Goal: Use online tool/utility: Utilize a website feature to perform a specific function

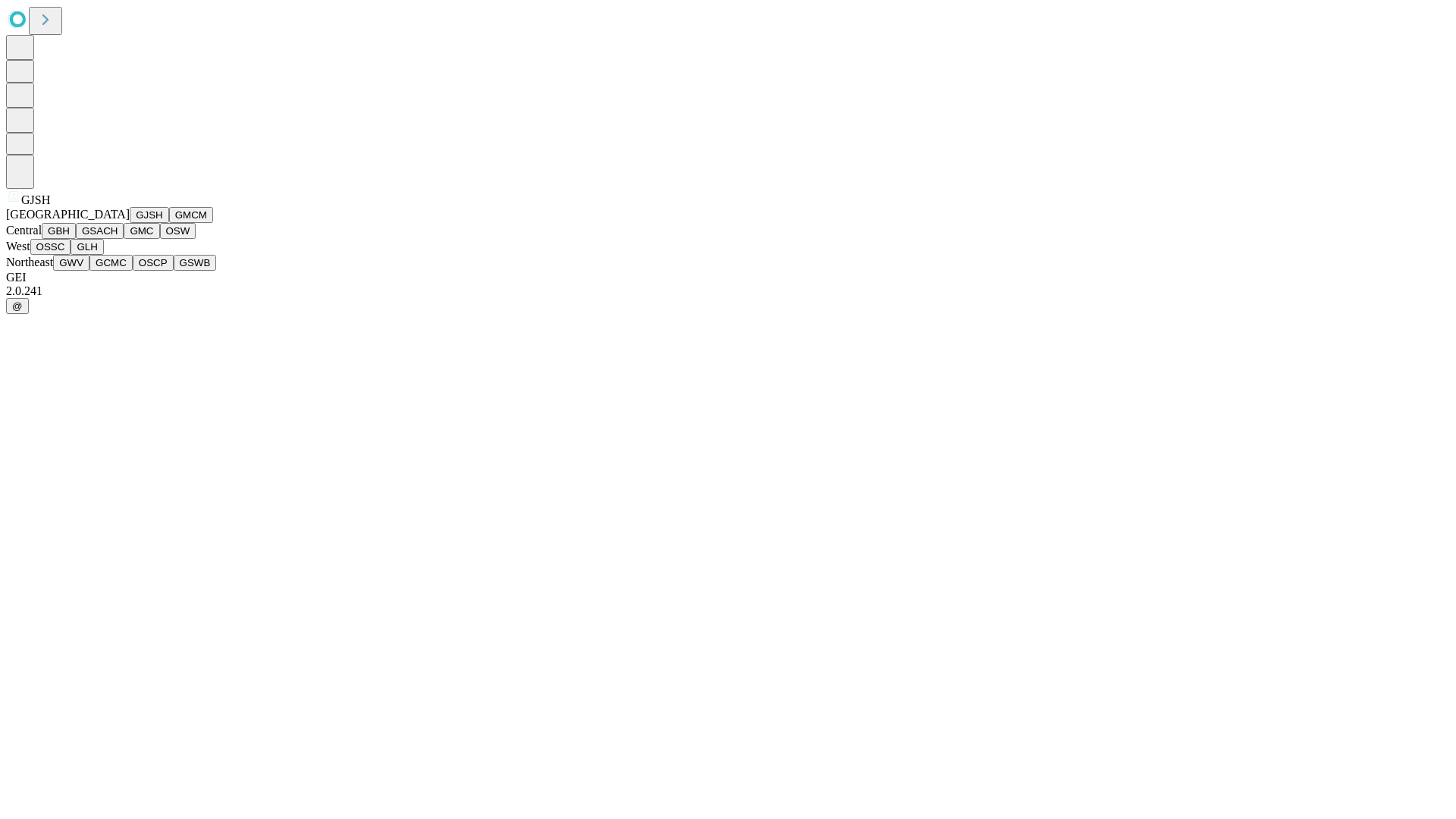
click at [130, 223] on button "GJSH" at bounding box center [150, 214] width 39 height 16
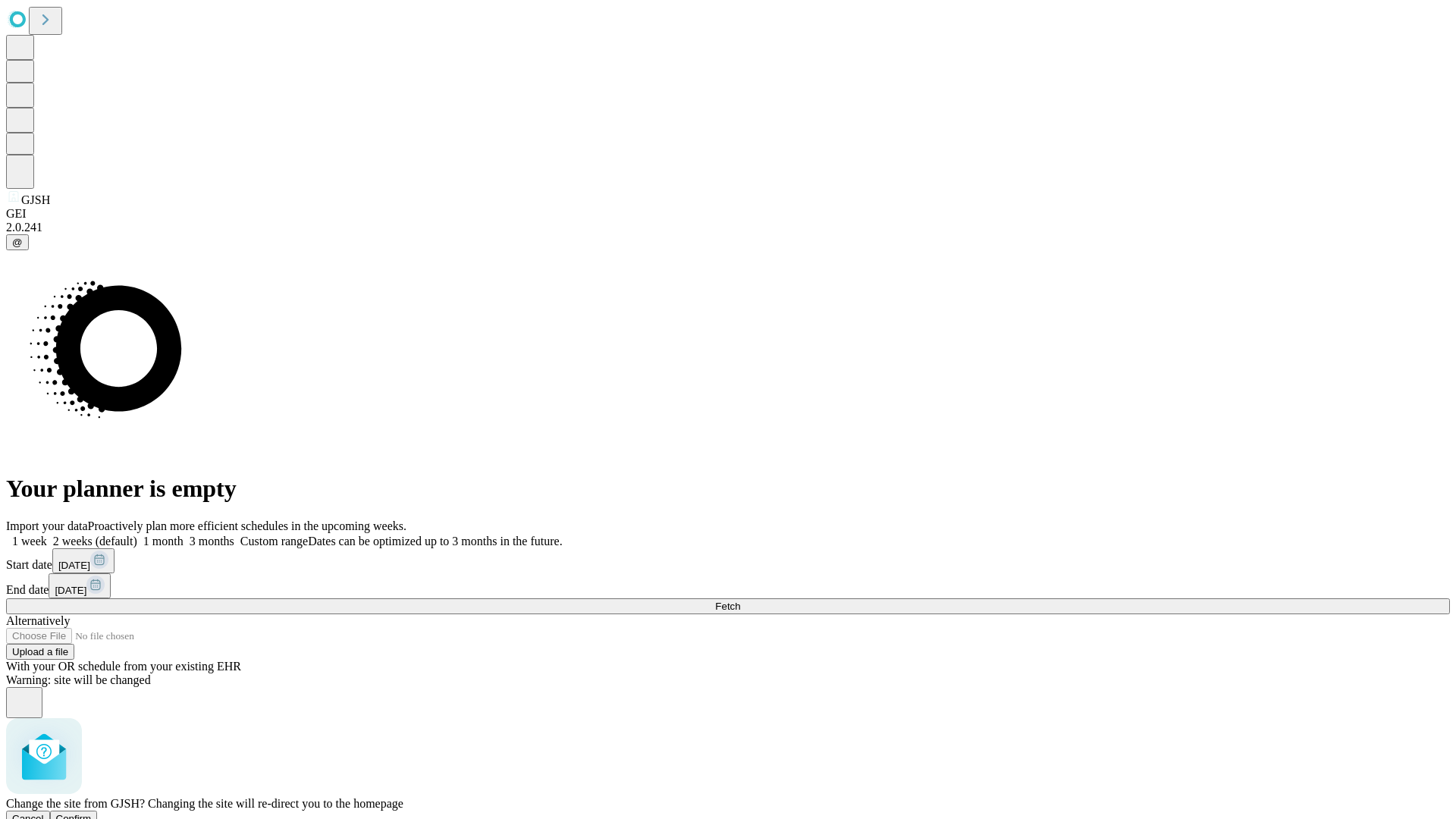
click at [92, 813] on span "Confirm" at bounding box center [73, 819] width 35 height 12
click at [47, 535] on label "1 week" at bounding box center [26, 541] width 41 height 13
click at [740, 600] on span "Fetch" at bounding box center [727, 606] width 25 height 12
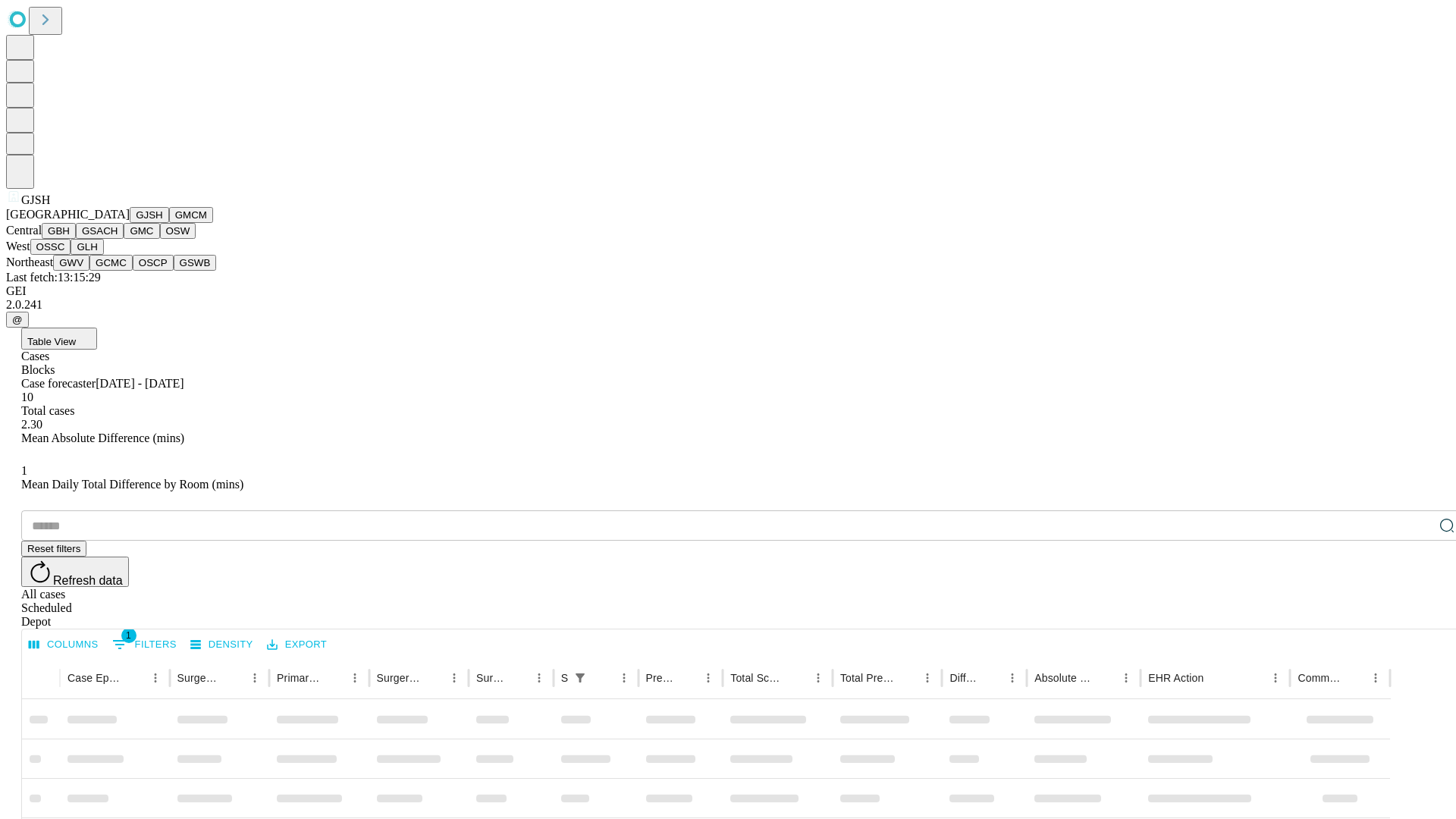
click at [169, 223] on button "GMCM" at bounding box center [191, 214] width 44 height 16
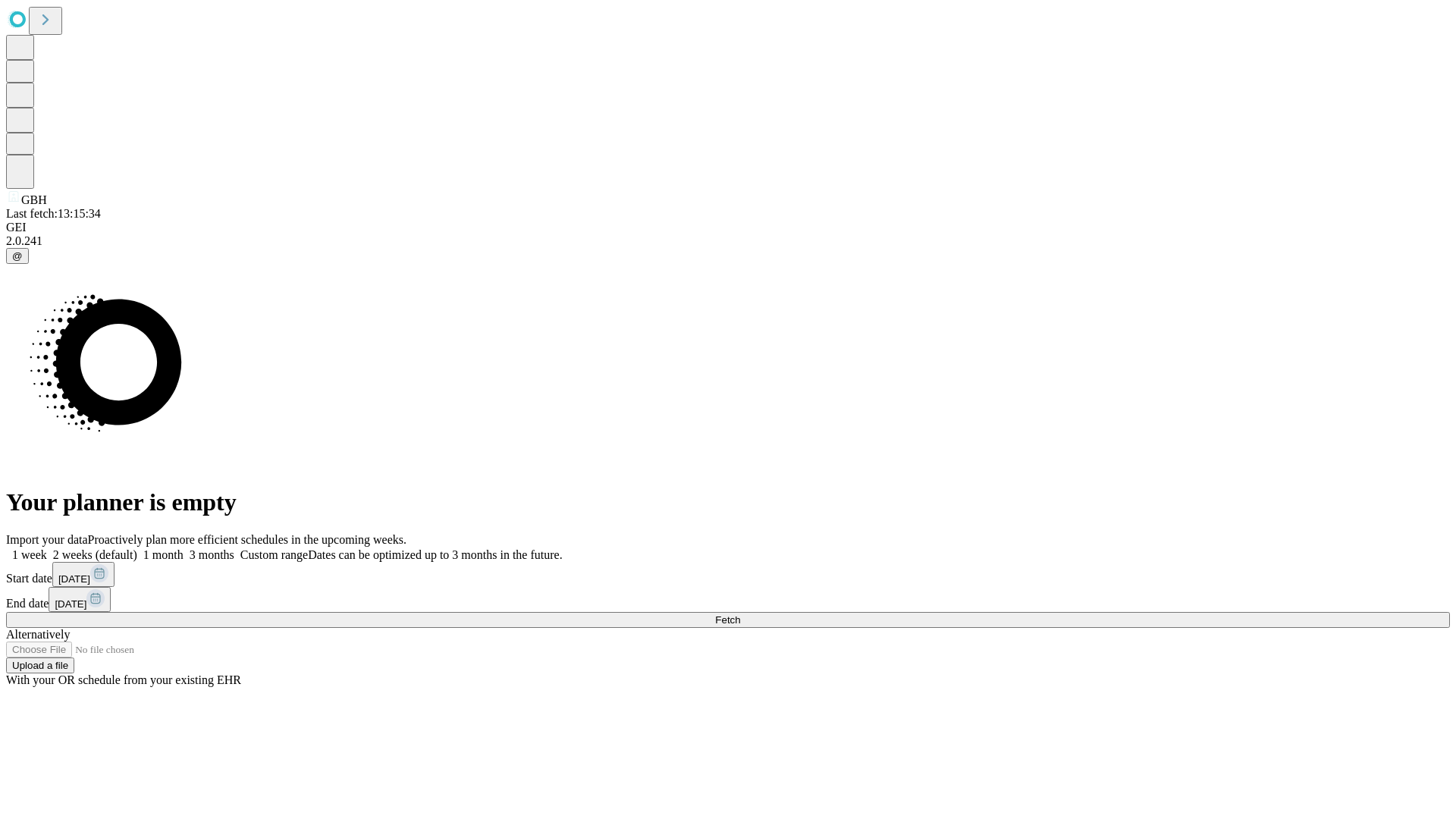
click at [47, 548] on label "1 week" at bounding box center [26, 554] width 41 height 13
click at [740, 614] on span "Fetch" at bounding box center [727, 620] width 25 height 12
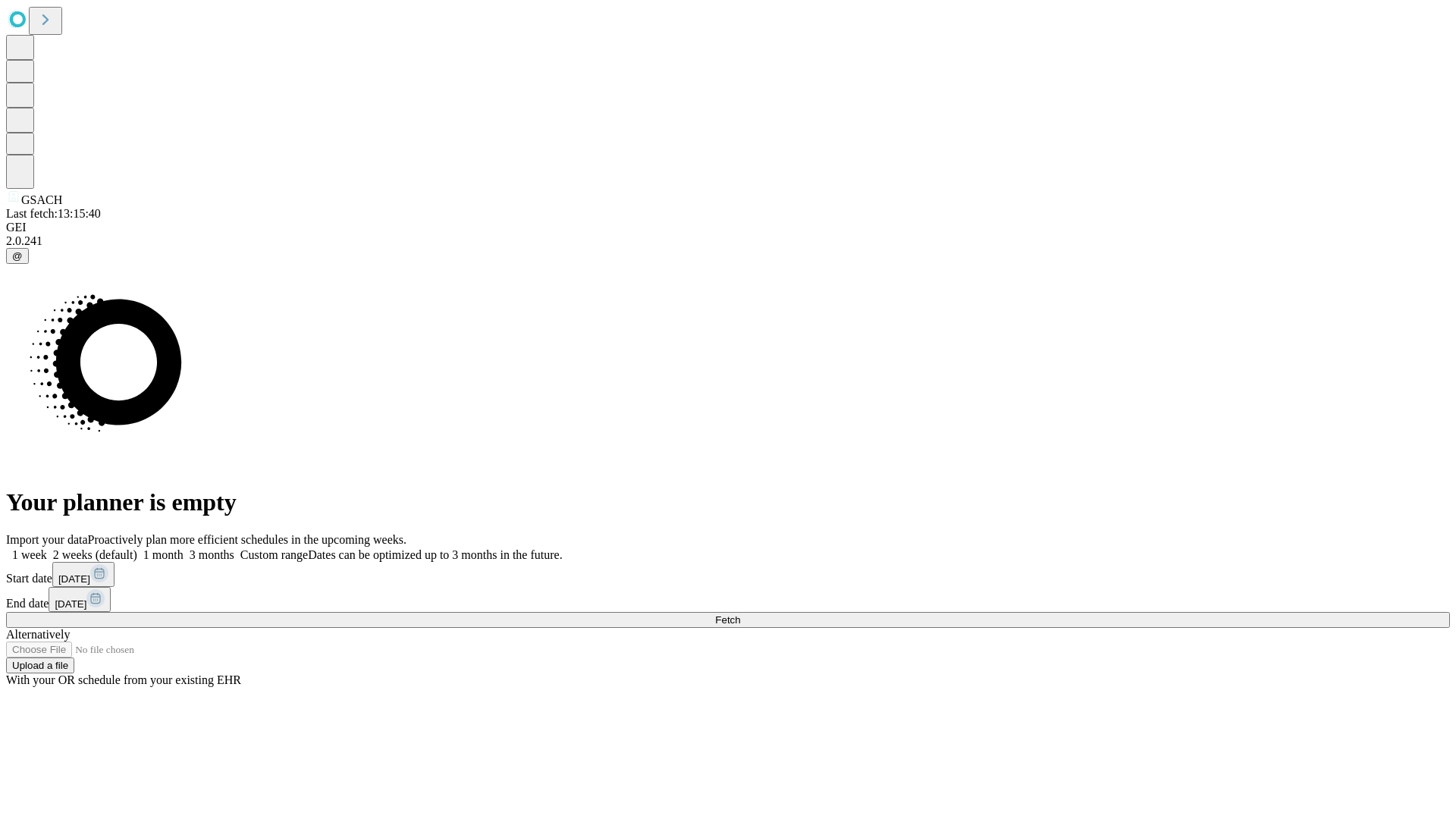
click at [47, 548] on label "1 week" at bounding box center [26, 554] width 41 height 13
click at [740, 614] on span "Fetch" at bounding box center [727, 620] width 25 height 12
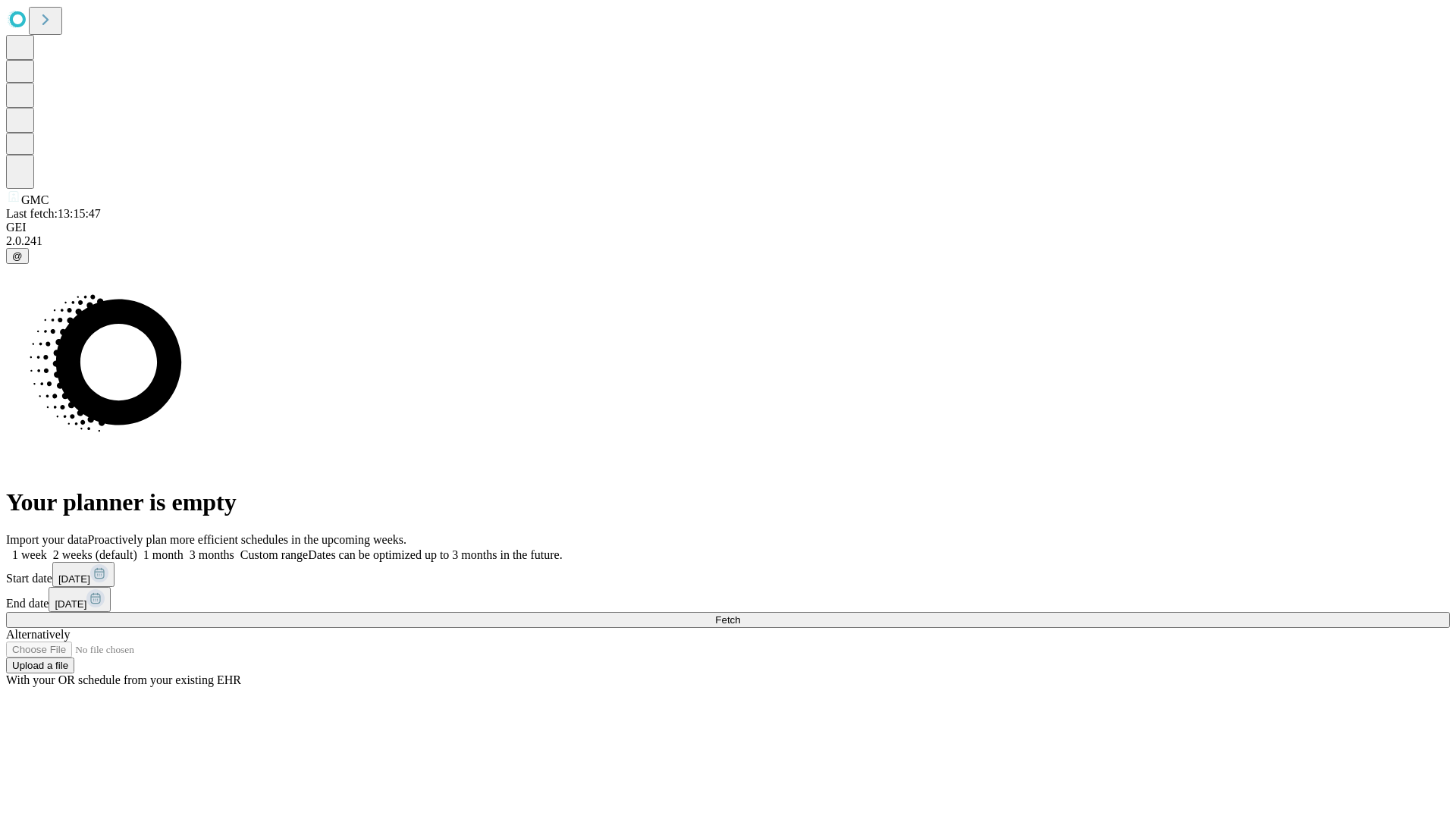
click at [47, 548] on label "1 week" at bounding box center [26, 554] width 41 height 13
click at [740, 614] on span "Fetch" at bounding box center [727, 620] width 25 height 12
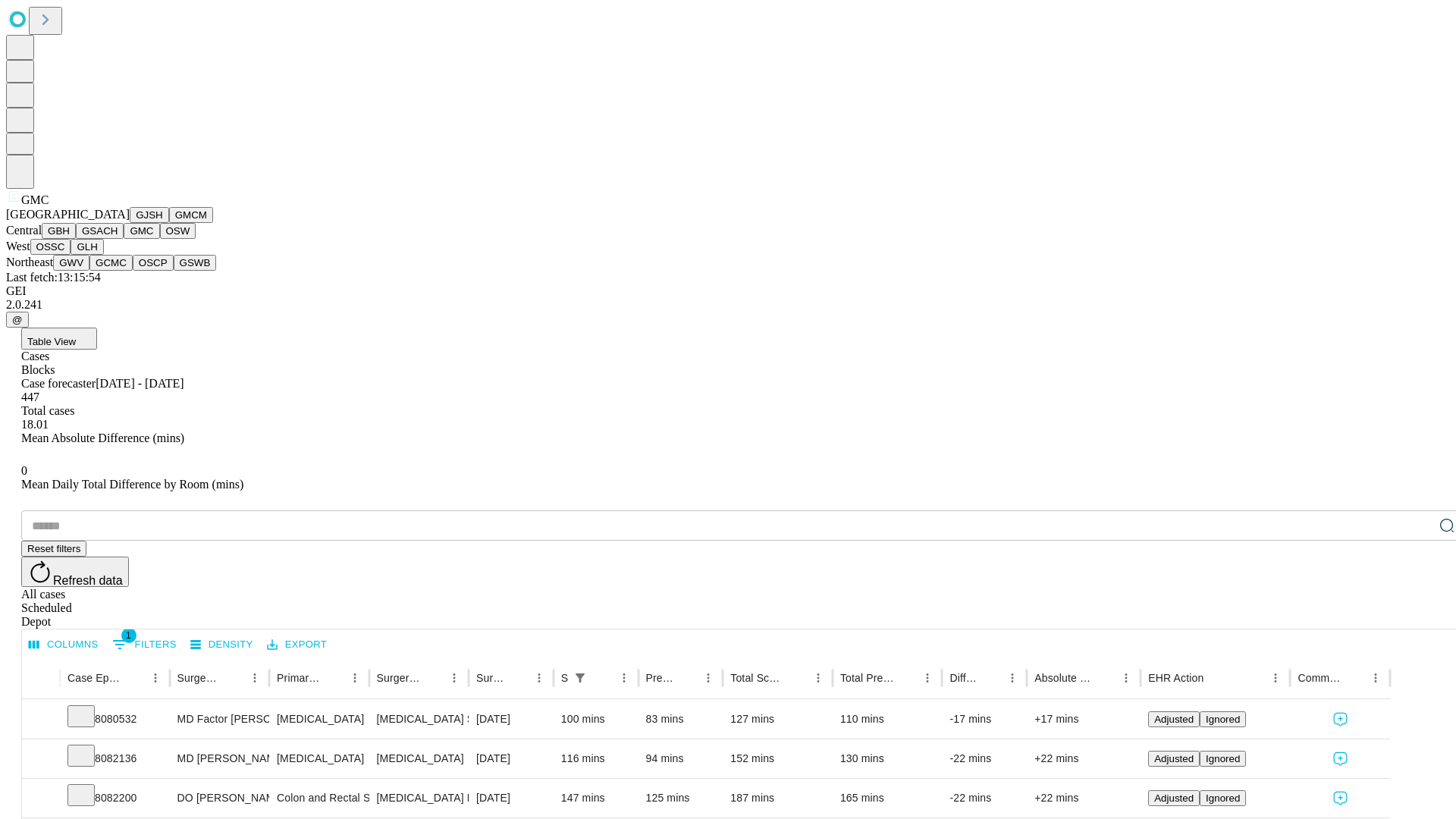
click at [160, 239] on button "OSW" at bounding box center [178, 230] width 36 height 16
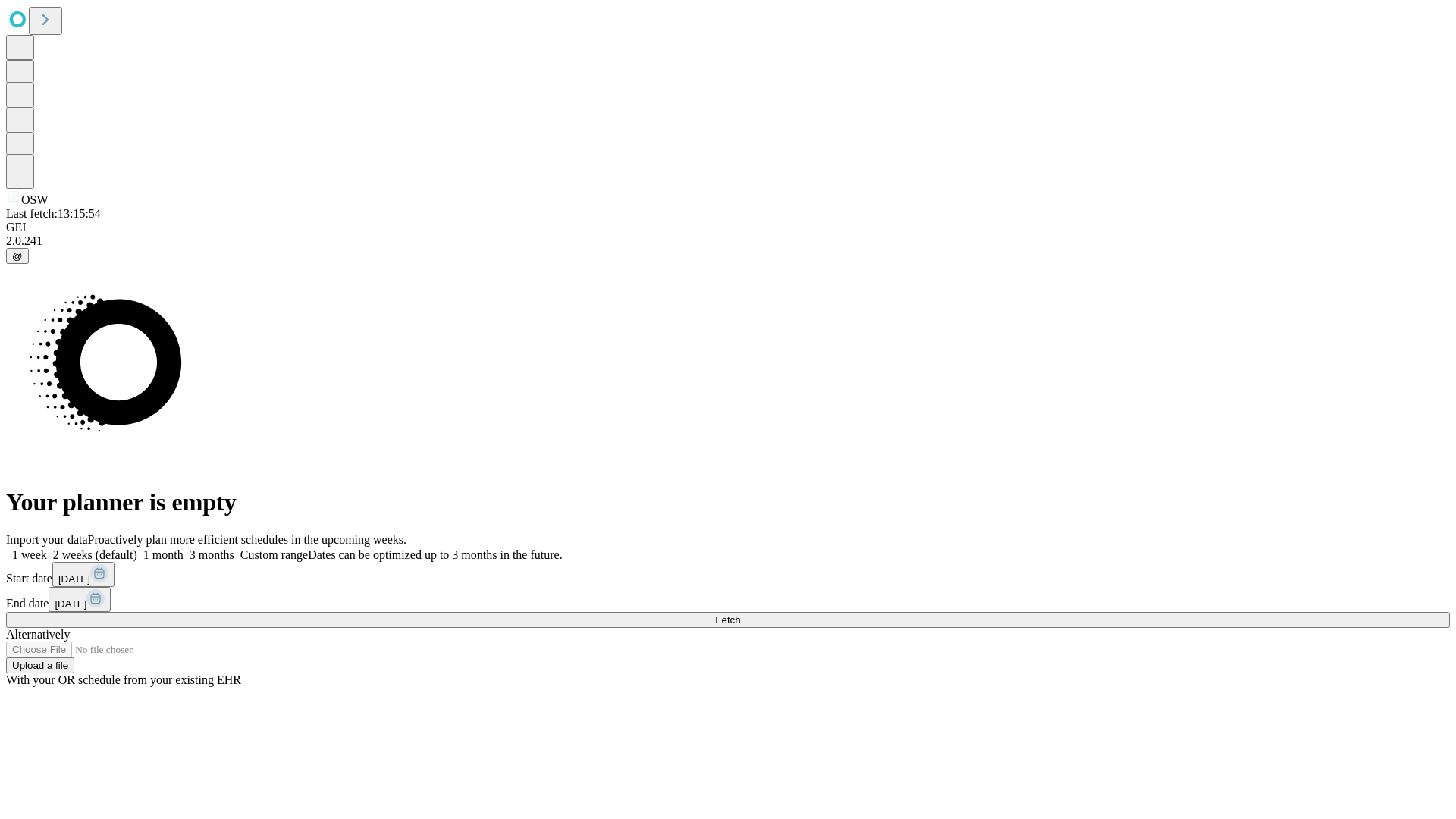
click at [740, 614] on span "Fetch" at bounding box center [727, 620] width 25 height 12
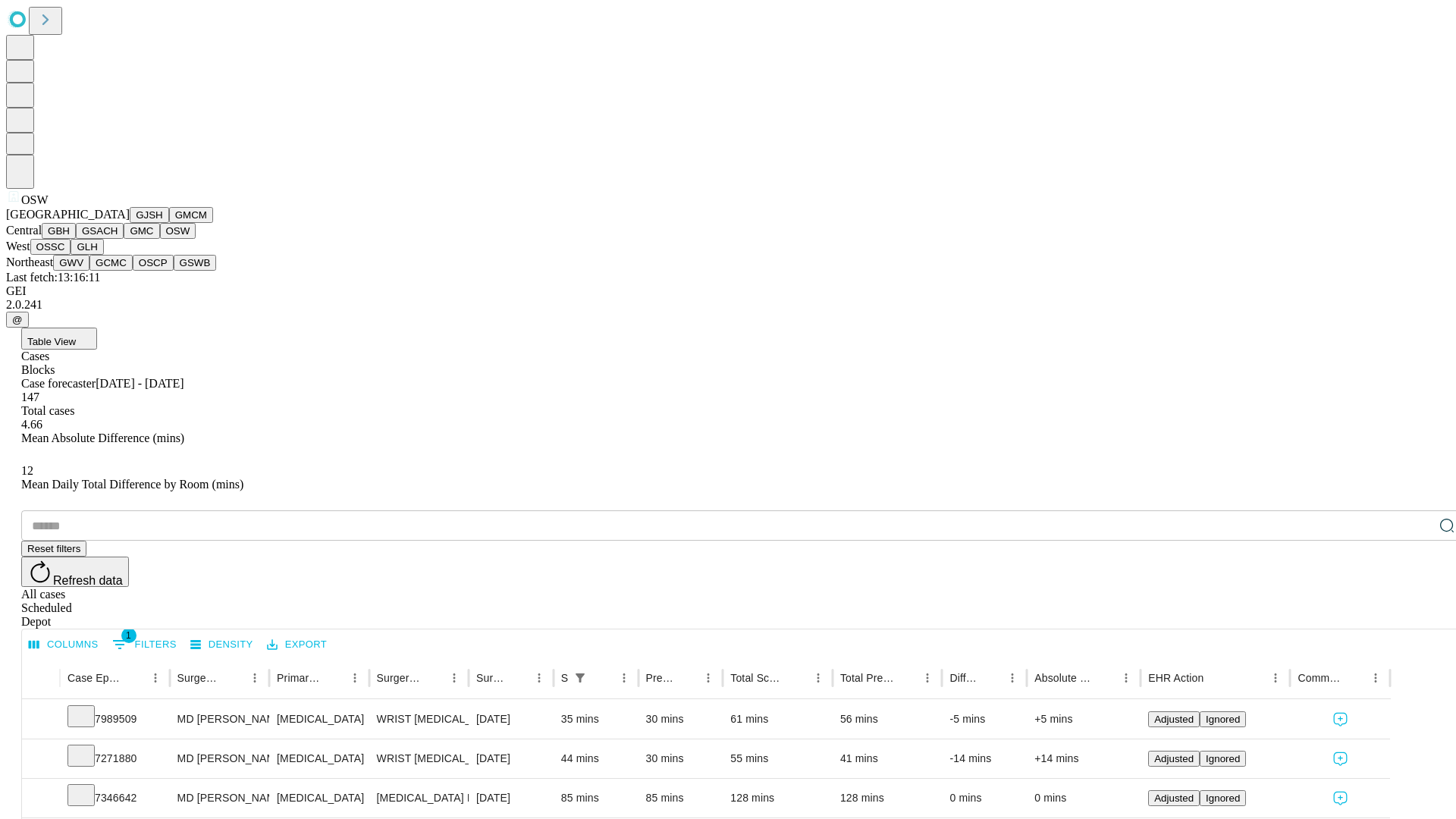
click at [71, 255] on button "OSSC" at bounding box center [51, 246] width 41 height 16
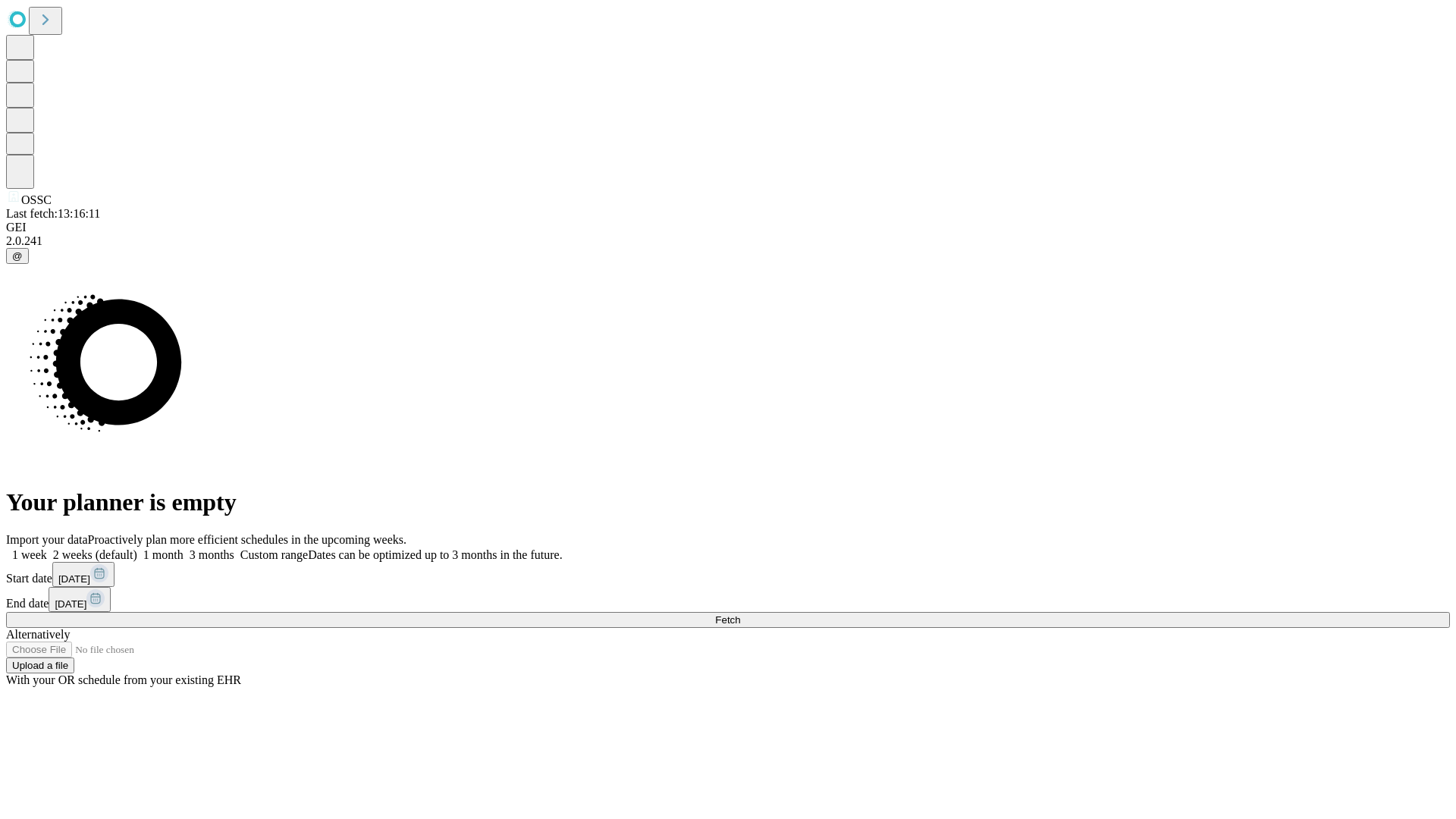
click at [47, 548] on label "1 week" at bounding box center [26, 554] width 41 height 13
click at [740, 614] on span "Fetch" at bounding box center [727, 620] width 25 height 12
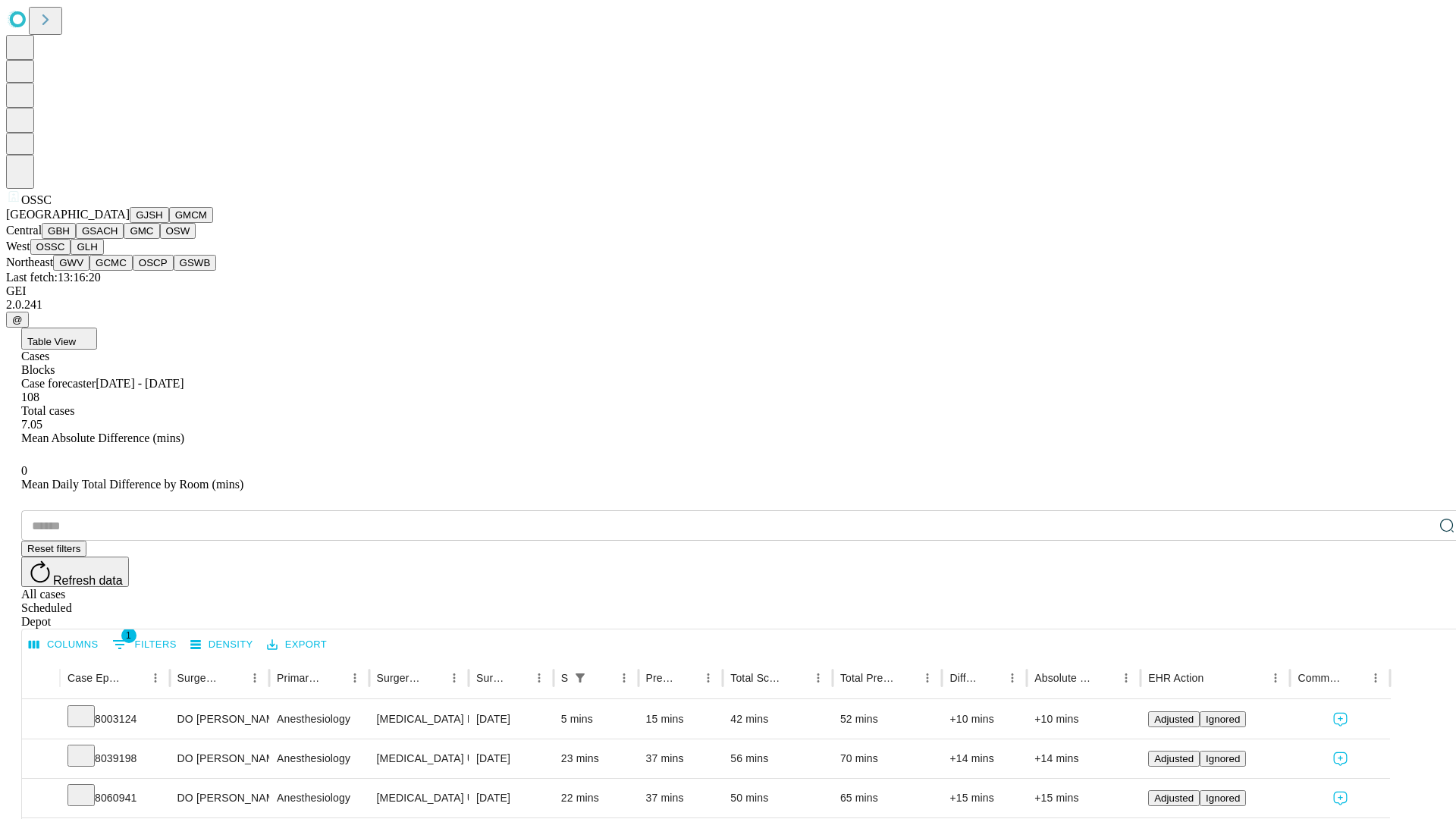
click at [104, 255] on button "GLH" at bounding box center [87, 246] width 33 height 16
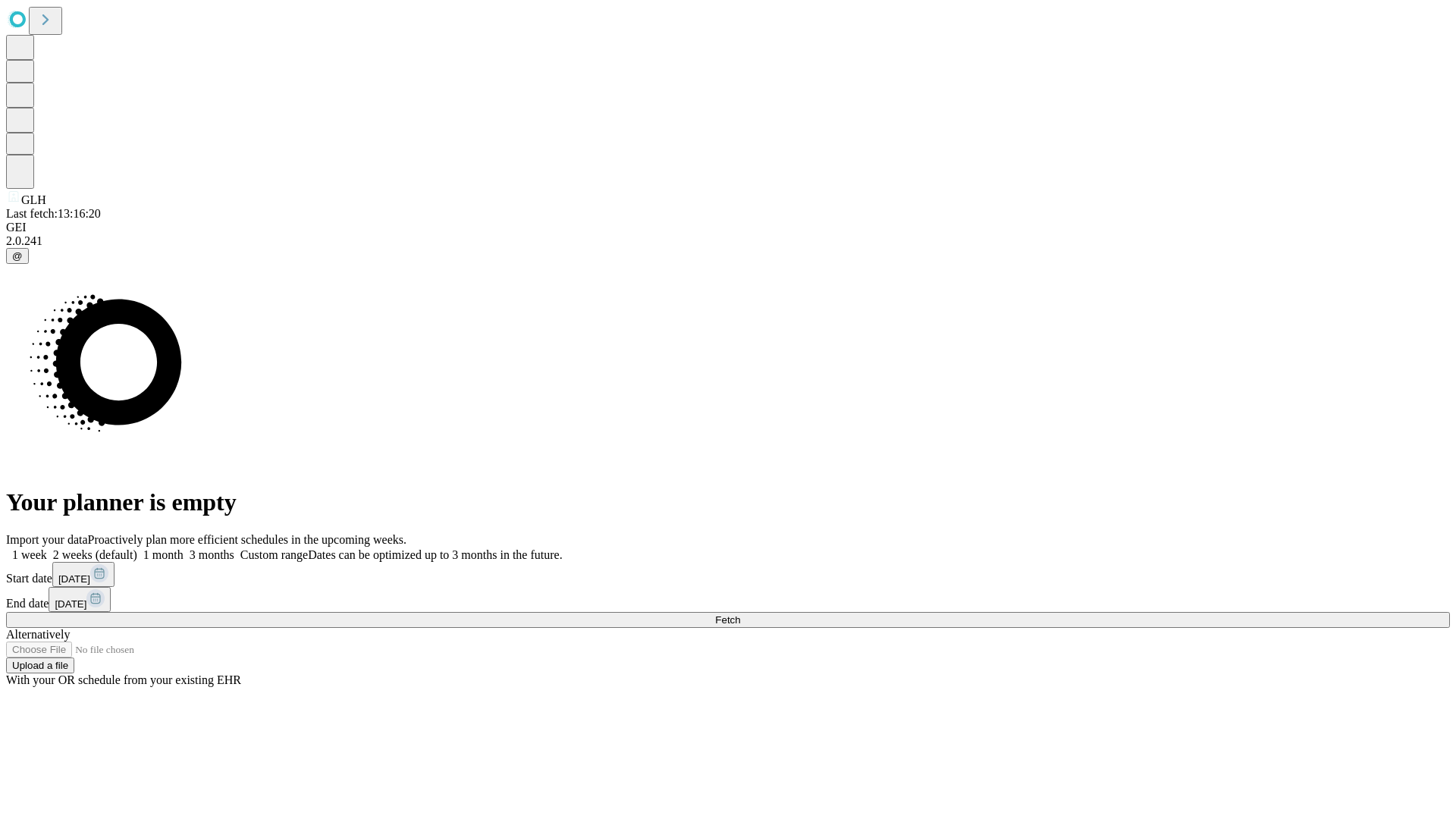
click at [740, 614] on span "Fetch" at bounding box center [727, 620] width 25 height 12
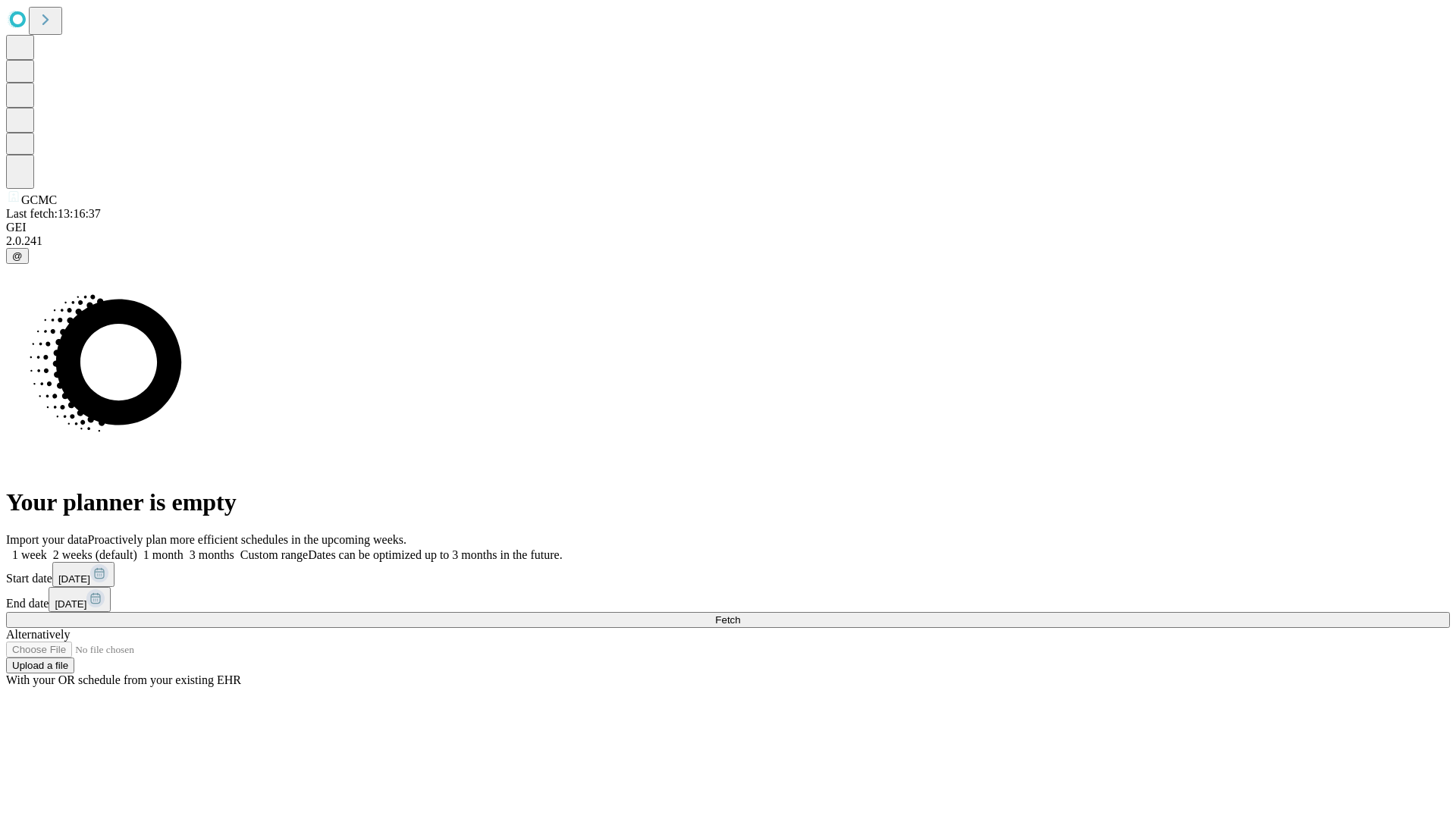
click at [47, 548] on label "1 week" at bounding box center [26, 554] width 41 height 13
click at [740, 614] on span "Fetch" at bounding box center [727, 620] width 25 height 12
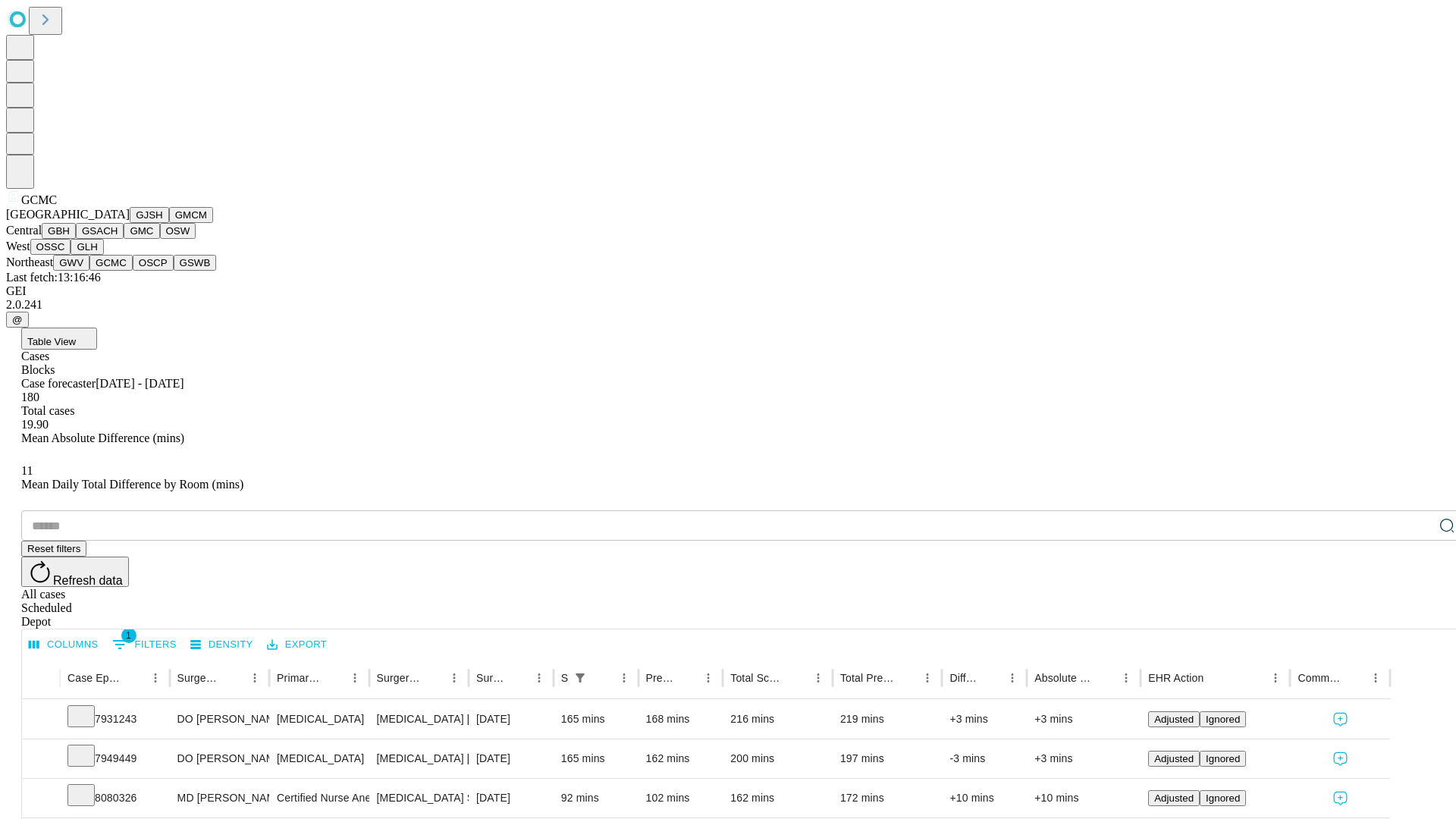
click at [133, 271] on button "OSCP" at bounding box center [154, 262] width 41 height 16
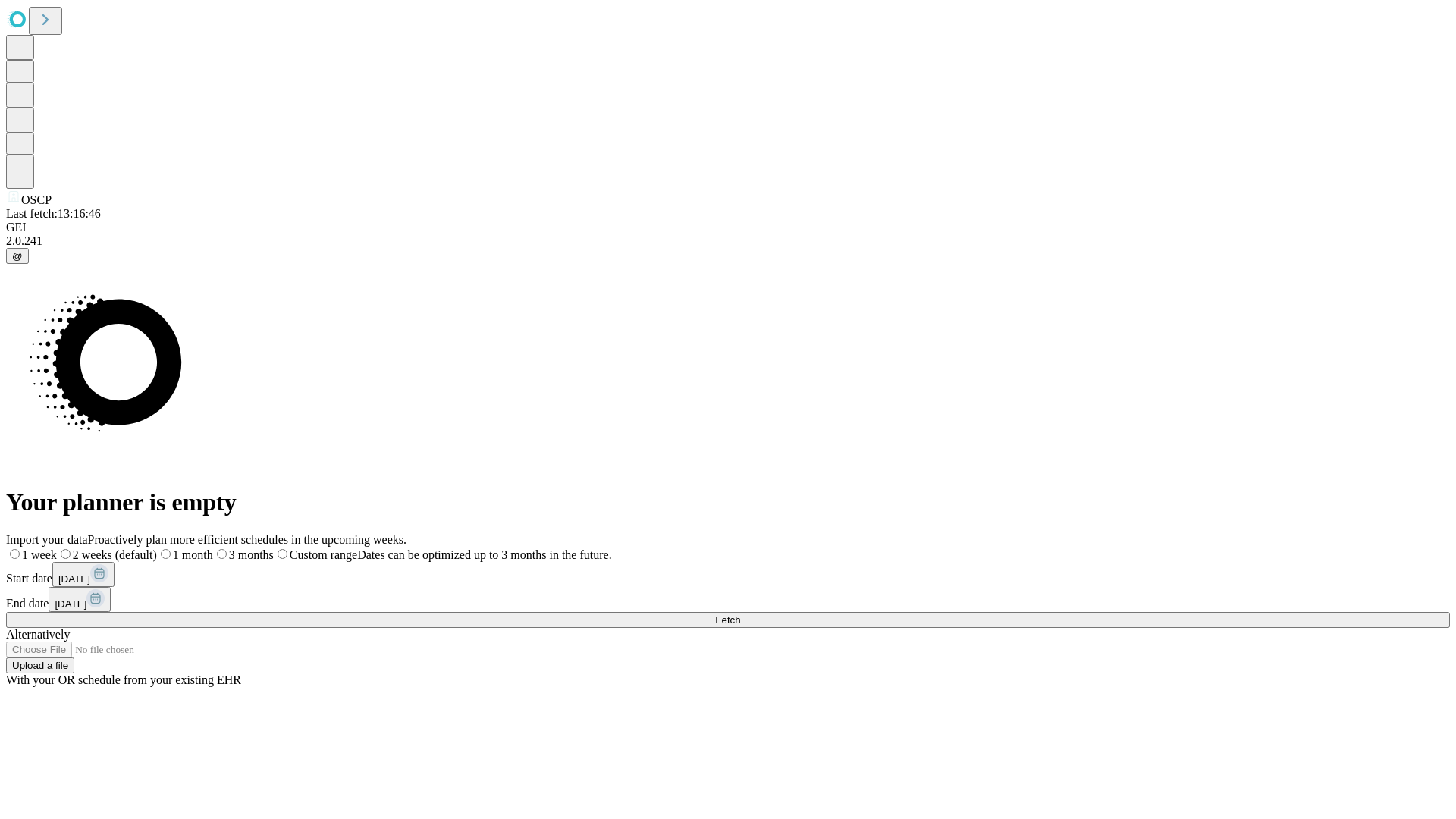
click at [57, 548] on label "1 week" at bounding box center [31, 554] width 51 height 13
click at [740, 614] on span "Fetch" at bounding box center [727, 620] width 25 height 12
